Goal: Task Accomplishment & Management: Use online tool/utility

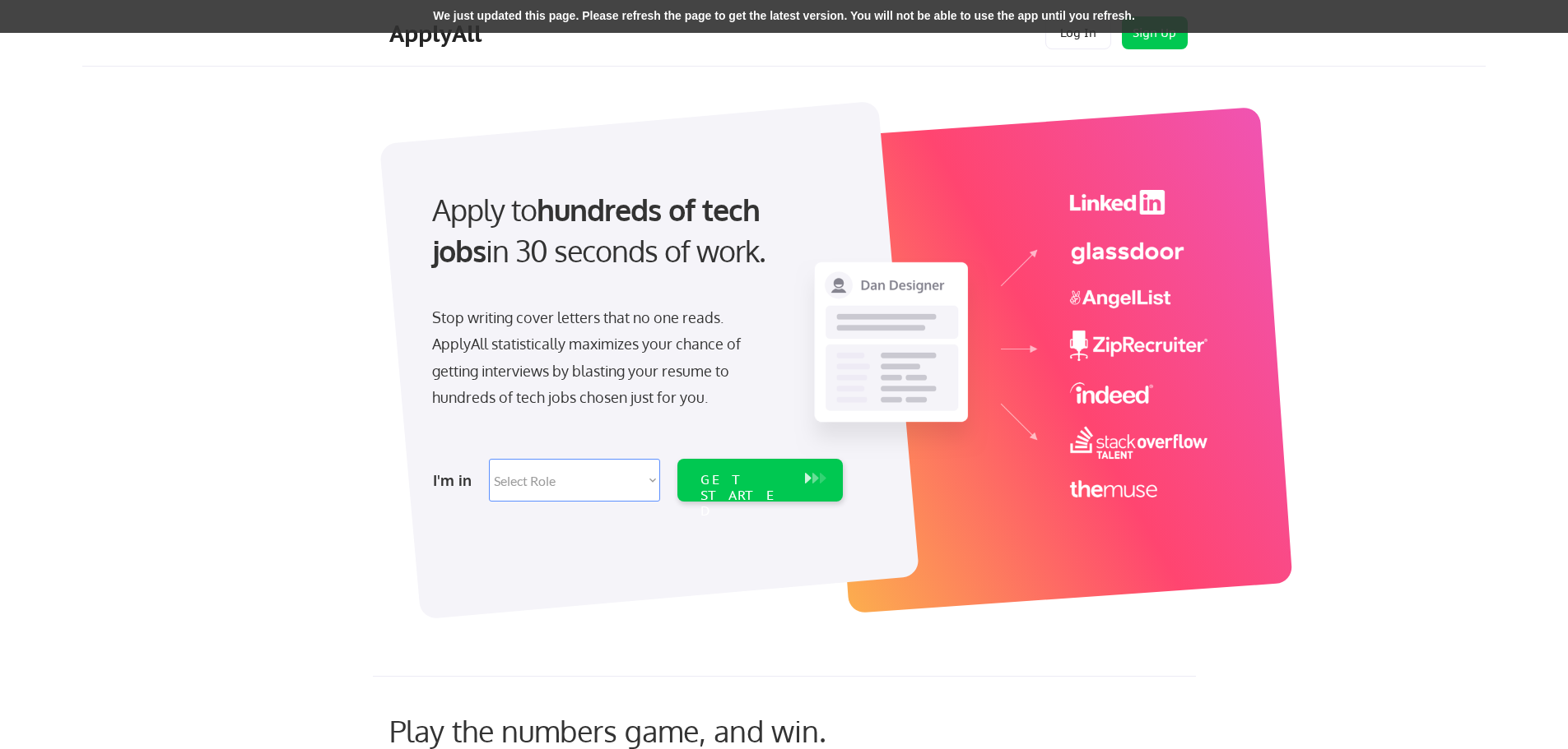
click at [508, 478] on select "Select Role Software Engineering Product Management Customer Success Sales UI/U…" at bounding box center [574, 479] width 171 height 43
select select ""hr_recruiting""
click at [489, 459] on select "Select Role Software Engineering Product Management Customer Success Sales UI/U…" at bounding box center [574, 479] width 171 height 43
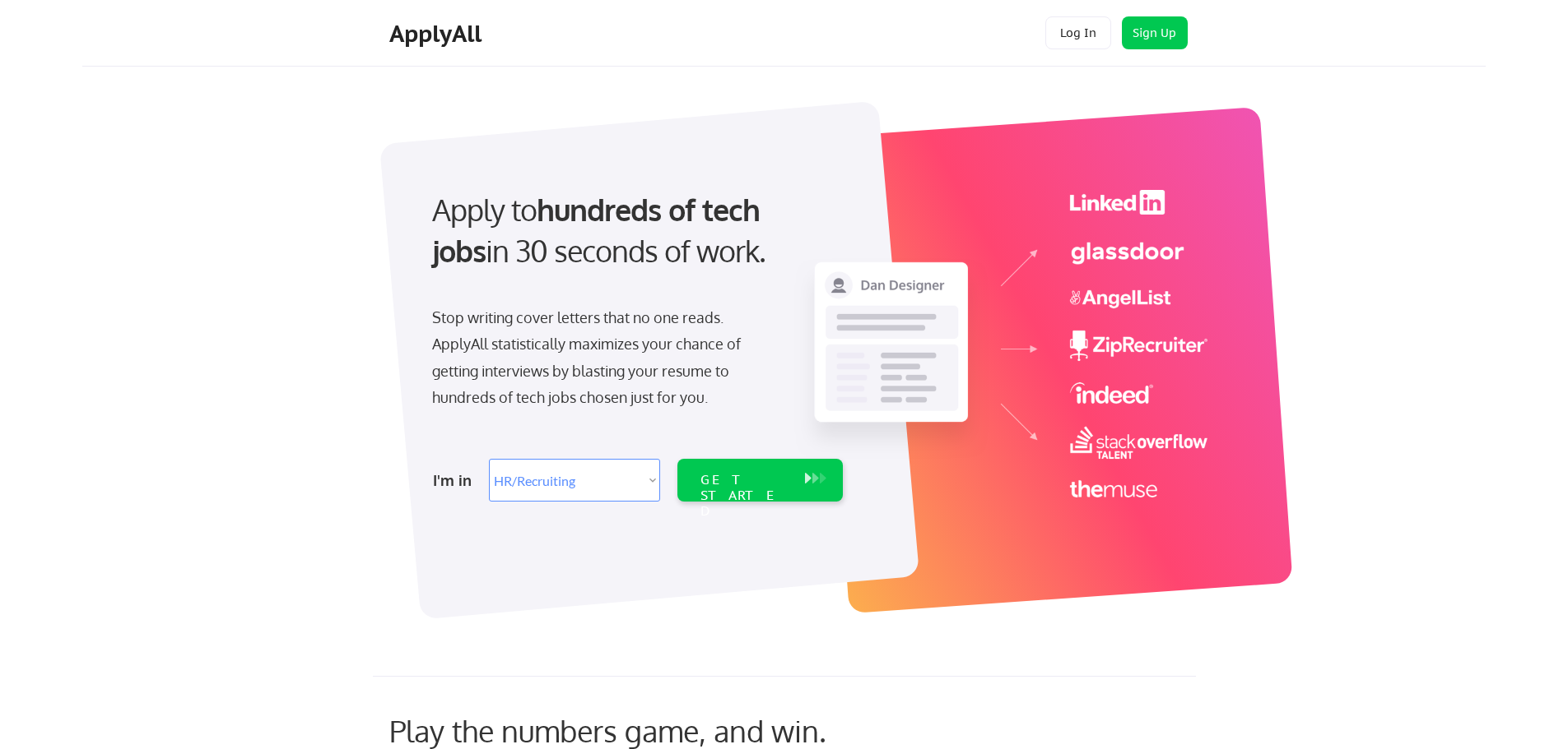
select select ""hr_recruiting""
click at [1074, 36] on button "Log In" at bounding box center [1078, 32] width 66 height 33
